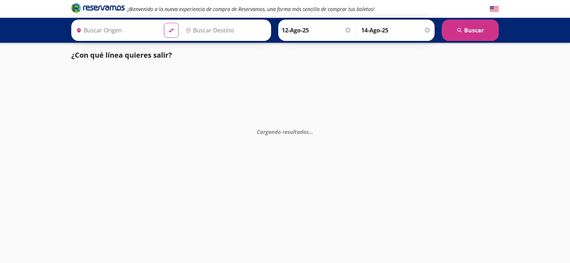
type input "Uruapan, [GEOGRAPHIC_DATA]"
type input "[GEOGRAPHIC_DATA], [GEOGRAPHIC_DATA]"
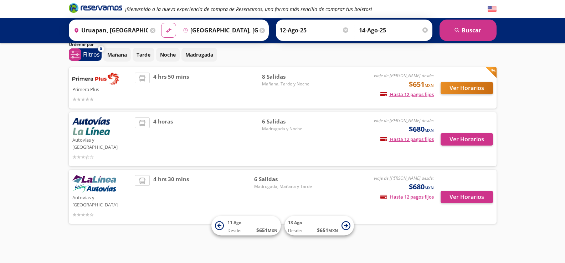
scroll to position [12, 0]
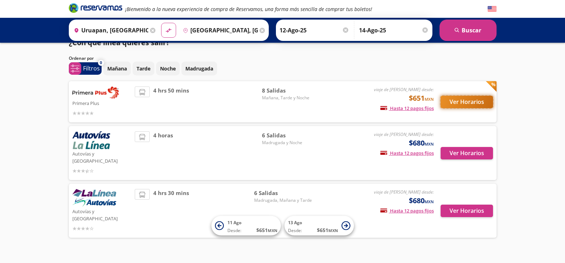
click at [454, 103] on button "Ver Horarios" at bounding box center [466, 102] width 52 height 12
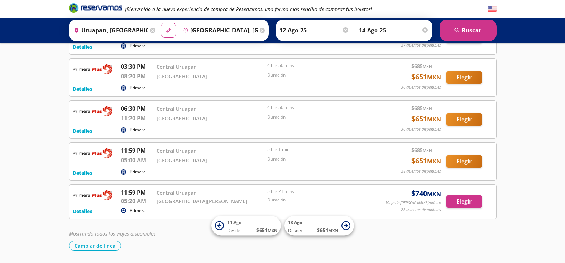
scroll to position [176, 0]
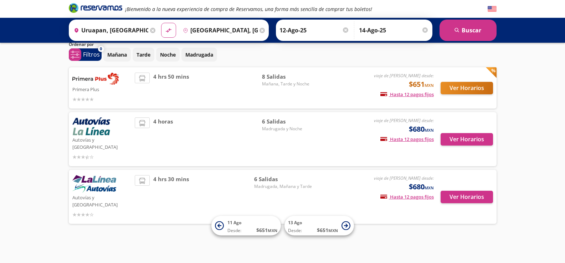
scroll to position [12, 0]
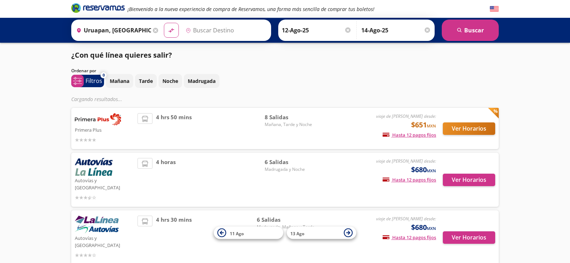
type input "[GEOGRAPHIC_DATA], [GEOGRAPHIC_DATA]"
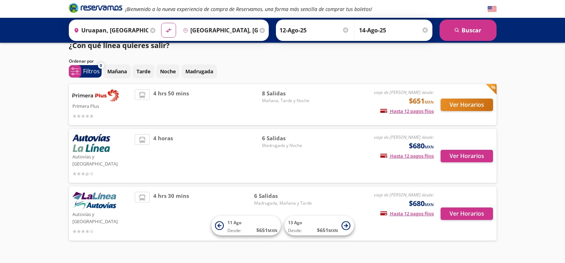
scroll to position [12, 0]
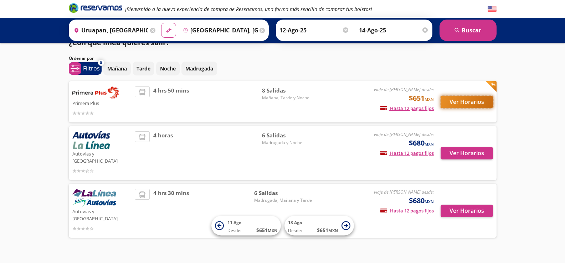
click at [465, 103] on button "Ver Horarios" at bounding box center [466, 102] width 52 height 12
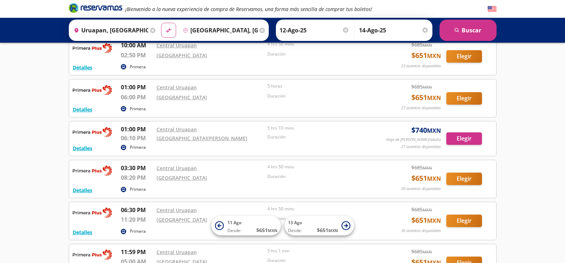
scroll to position [211, 0]
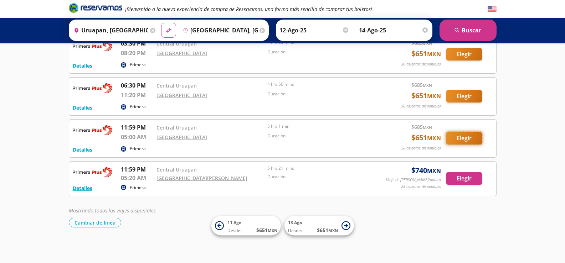
click at [465, 139] on button "Elegir" at bounding box center [464, 138] width 36 height 12
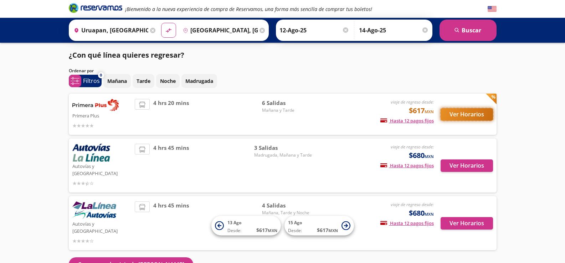
click at [473, 118] on button "Ver Horarios" at bounding box center [466, 114] width 52 height 12
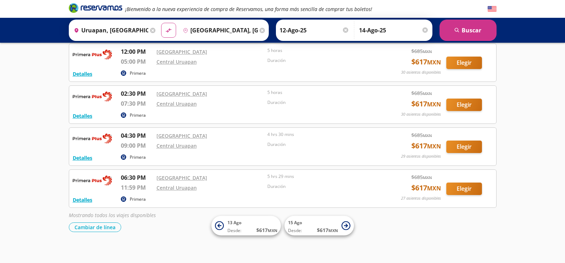
scroll to position [171, 0]
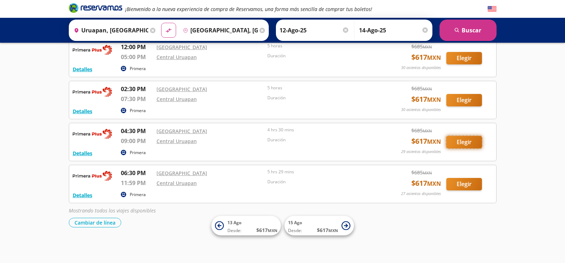
click at [473, 146] on button "Elegir" at bounding box center [464, 142] width 36 height 12
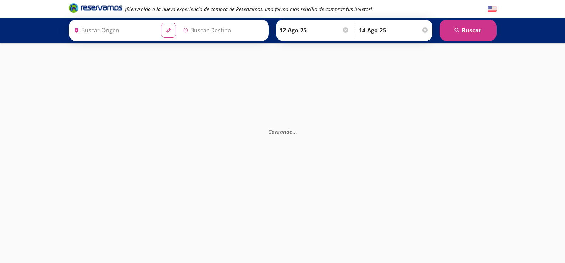
type input "Central Uruapan, [GEOGRAPHIC_DATA]"
type input "[GEOGRAPHIC_DATA], [GEOGRAPHIC_DATA]"
